Goal: Navigation & Orientation: Find specific page/section

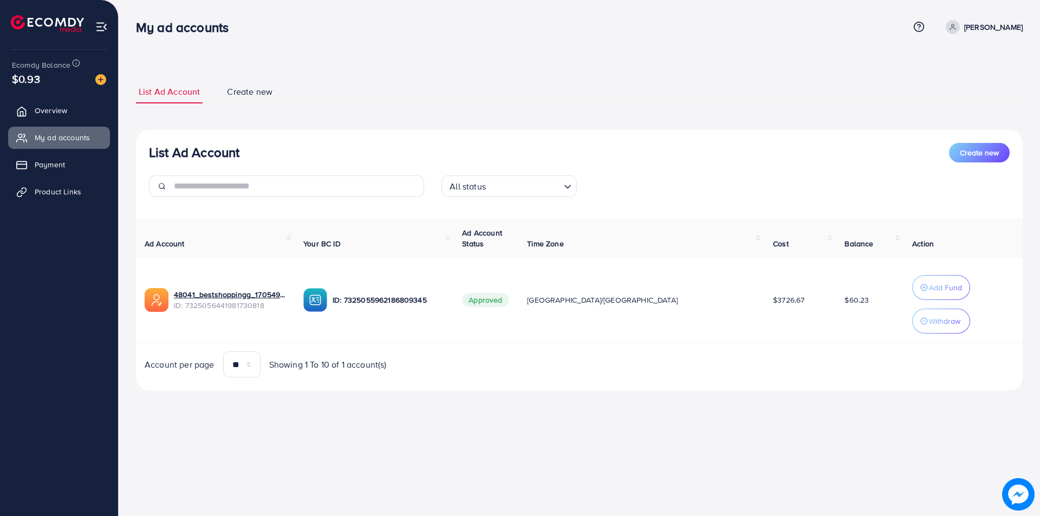
click at [41, 109] on span "Overview" at bounding box center [51, 110] width 32 height 11
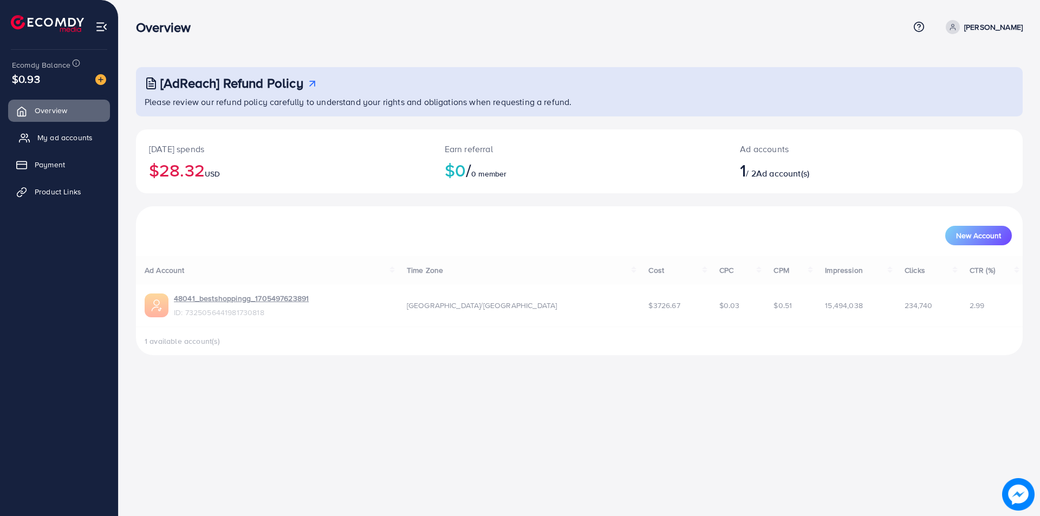
click at [47, 134] on span "My ad accounts" at bounding box center [64, 137] width 55 height 11
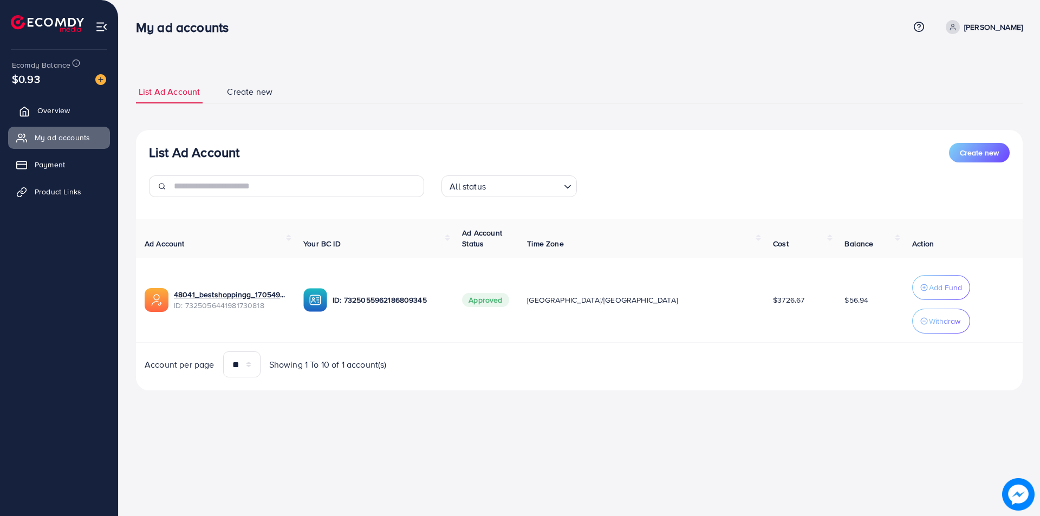
click at [50, 103] on link "Overview" at bounding box center [59, 111] width 102 height 22
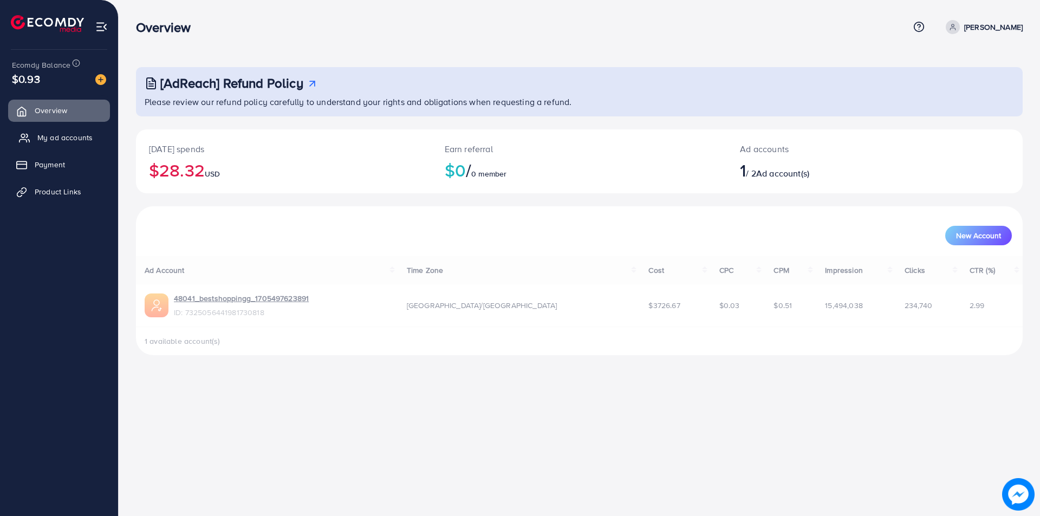
click at [53, 135] on span "My ad accounts" at bounding box center [64, 137] width 55 height 11
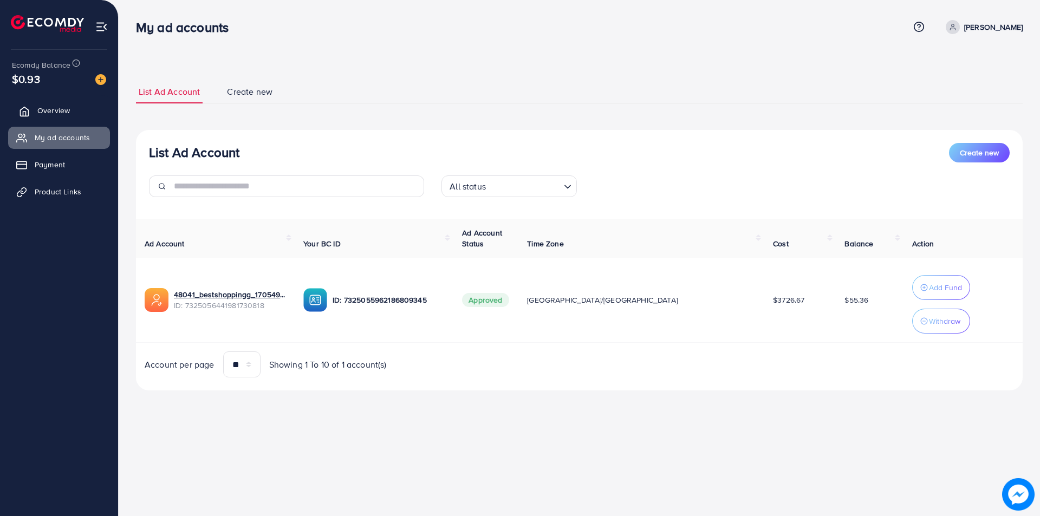
click at [47, 113] on span "Overview" at bounding box center [53, 110] width 32 height 11
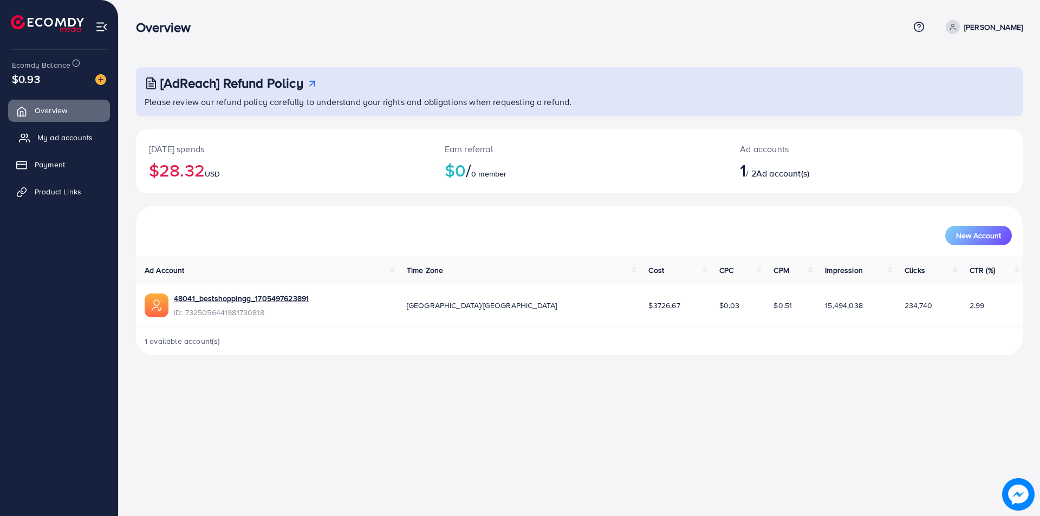
click at [42, 140] on span "My ad accounts" at bounding box center [64, 137] width 55 height 11
